Goal: Task Accomplishment & Management: Manage account settings

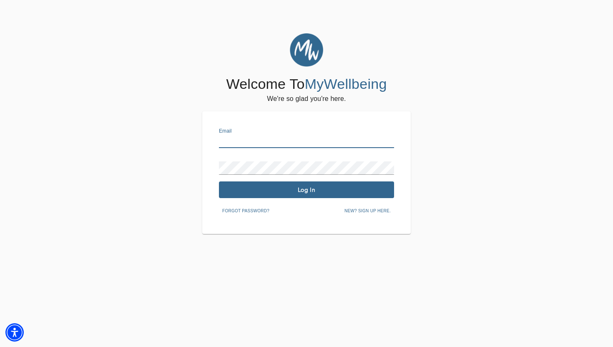
click at [255, 144] on input "text" at bounding box center [306, 141] width 175 height 13
click at [268, 143] on input "[PERSON_NAME][DOMAIN_NAME][EMAIL_ADDRESS][PERSON_NAME][DOMAIN_NAME]" at bounding box center [306, 141] width 175 height 13
type input "[PERSON_NAME][EMAIL_ADDRESS][DOMAIN_NAME]"
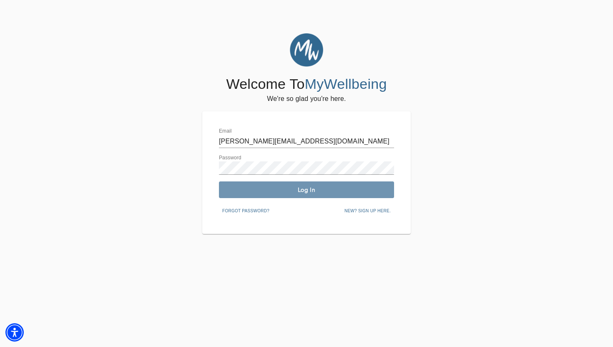
click at [280, 188] on span "Log In" at bounding box center [306, 190] width 168 height 8
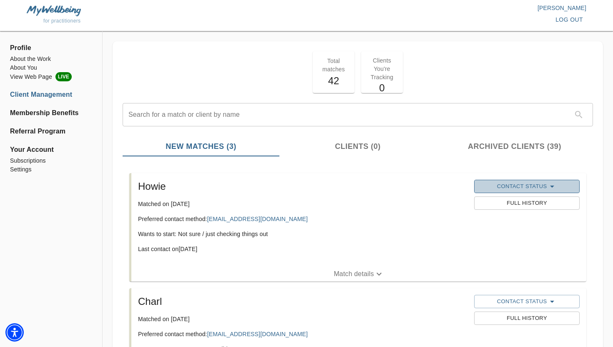
click at [515, 184] on span "Contact Status" at bounding box center [526, 186] width 97 height 10
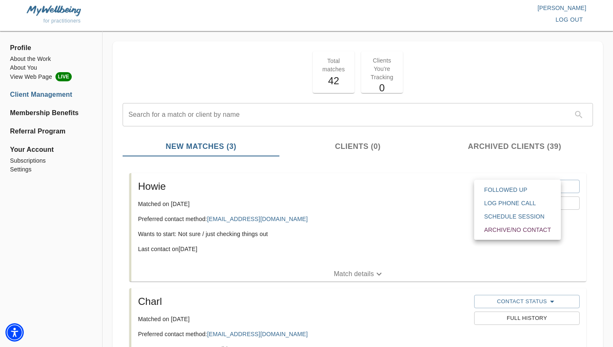
click at [510, 228] on span "Archive/No contact" at bounding box center [517, 230] width 67 height 8
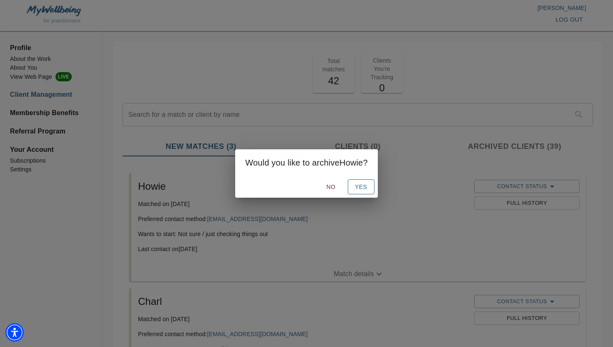
click at [364, 187] on span "Yes" at bounding box center [360, 187] width 13 height 10
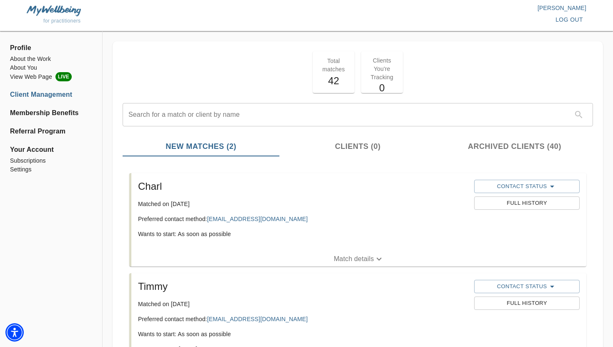
click at [487, 144] on span "Archived Clients (40)" at bounding box center [514, 146] width 147 height 11
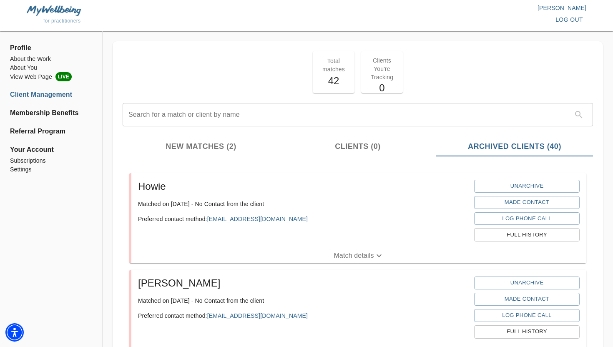
click at [229, 150] on span "New Matches (2)" at bounding box center [201, 146] width 147 height 11
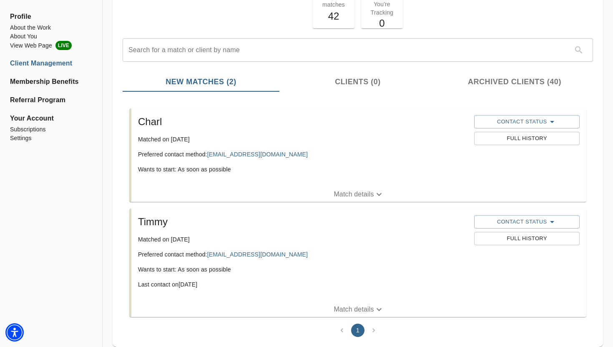
scroll to position [68, 0]
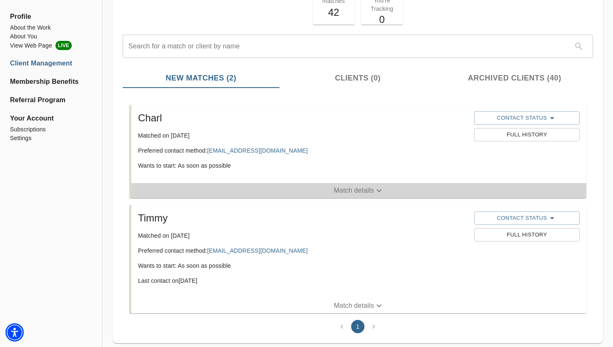
click at [323, 191] on span "Match details" at bounding box center [358, 191] width 455 height 10
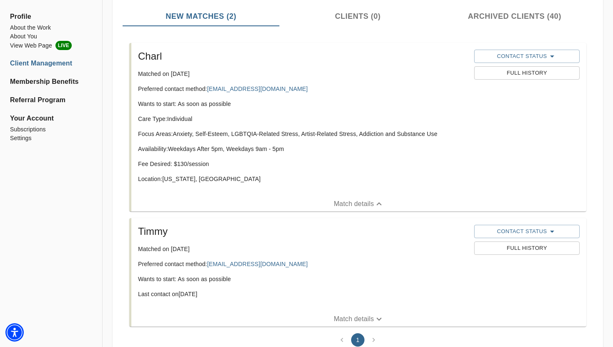
scroll to position [146, 0]
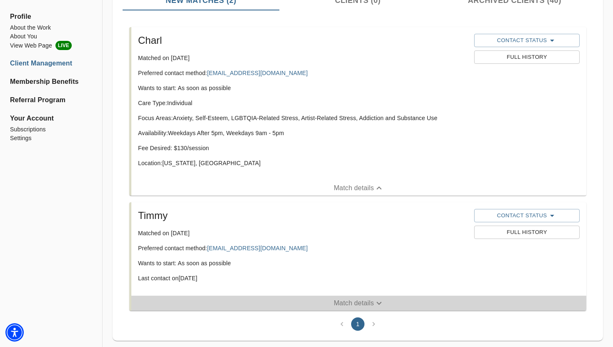
click at [335, 303] on p "Match details" at bounding box center [354, 303] width 40 height 10
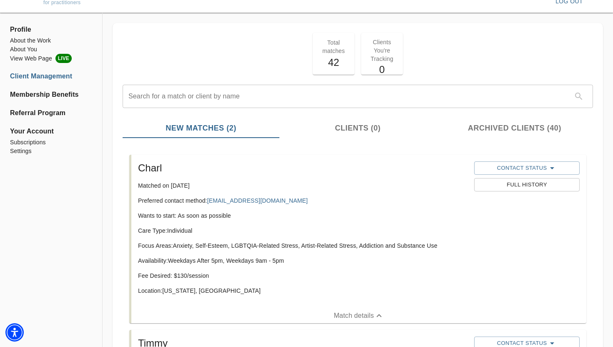
scroll to position [16, 0]
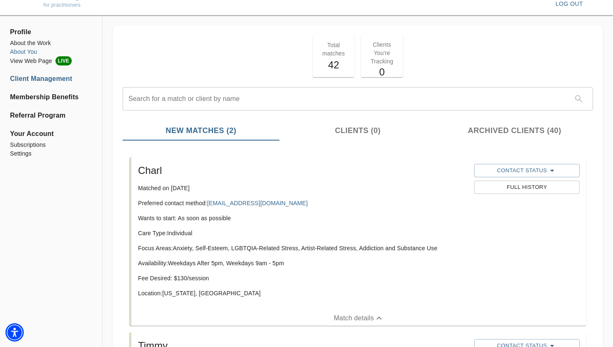
click at [33, 50] on li "About You" at bounding box center [51, 52] width 82 height 9
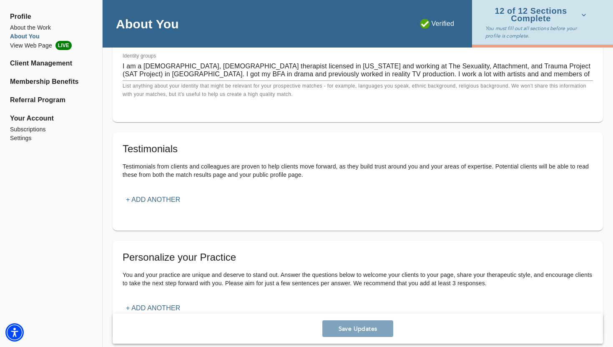
scroll to position [956, 0]
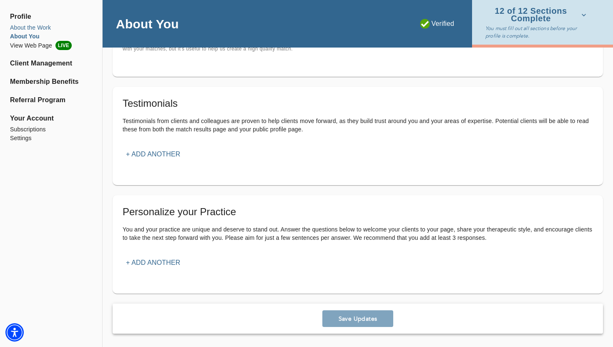
click at [34, 27] on li "About the Work" at bounding box center [51, 27] width 82 height 9
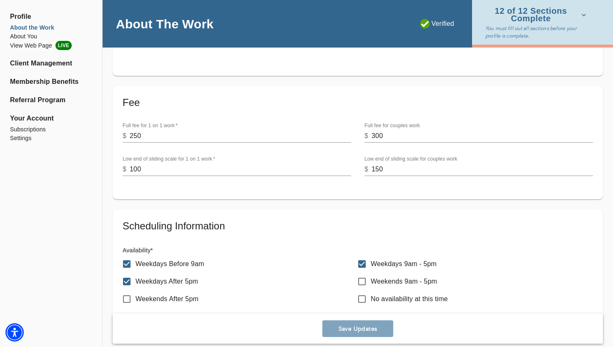
scroll to position [302, 0]
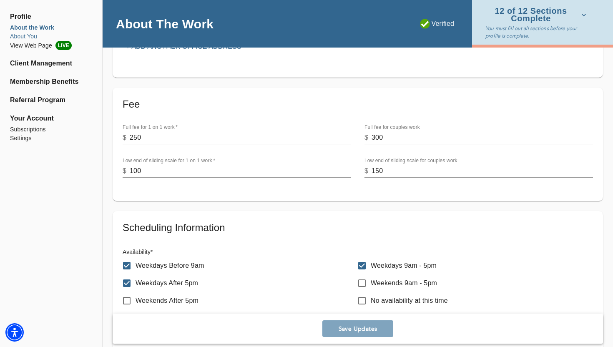
click at [32, 38] on li "About You" at bounding box center [51, 36] width 82 height 9
